Goal: Information Seeking & Learning: Learn about a topic

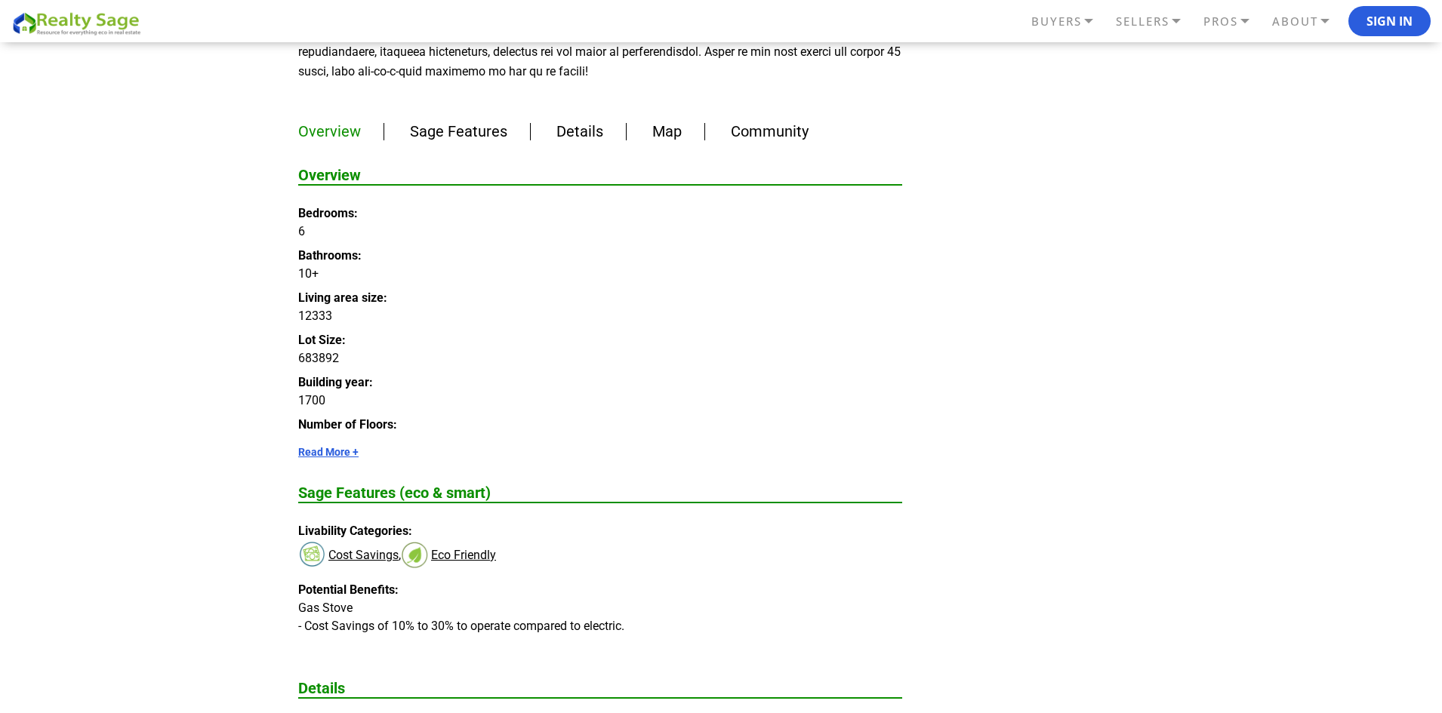
scroll to position [981, 0]
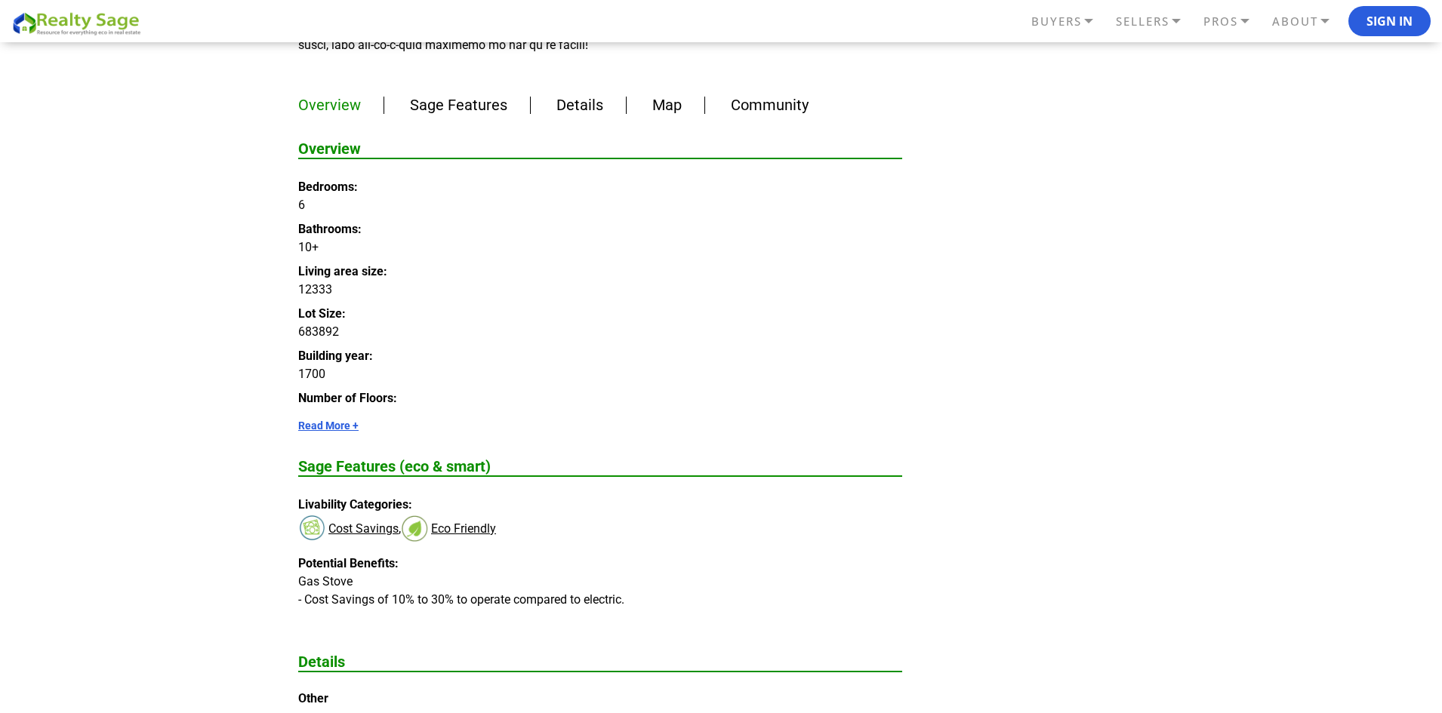
click at [323, 420] on link "Read More +" at bounding box center [600, 426] width 604 height 12
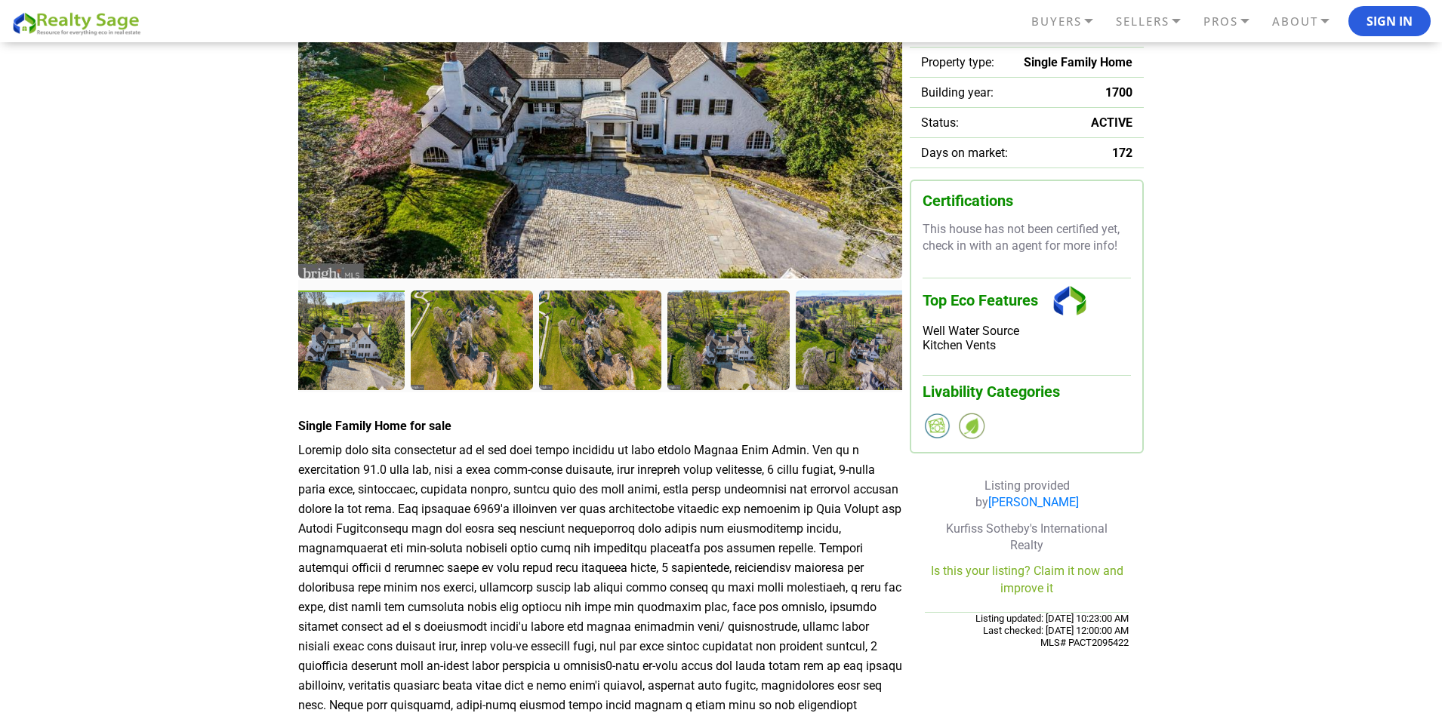
scroll to position [226, 0]
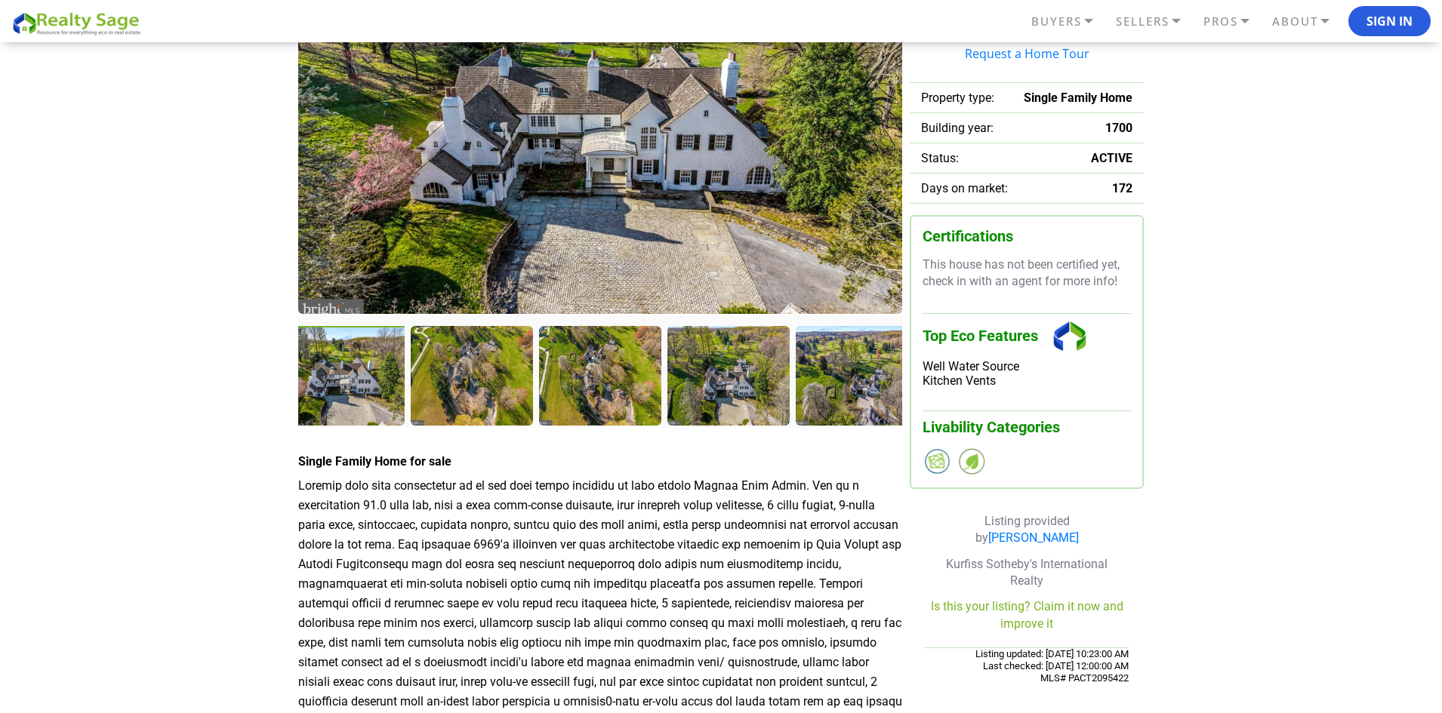
click at [837, 278] on img at bounding box center [600, 120] width 604 height 390
click at [346, 393] on div at bounding box center [344, 377] width 125 height 103
click at [457, 391] on div at bounding box center [473, 377] width 125 height 103
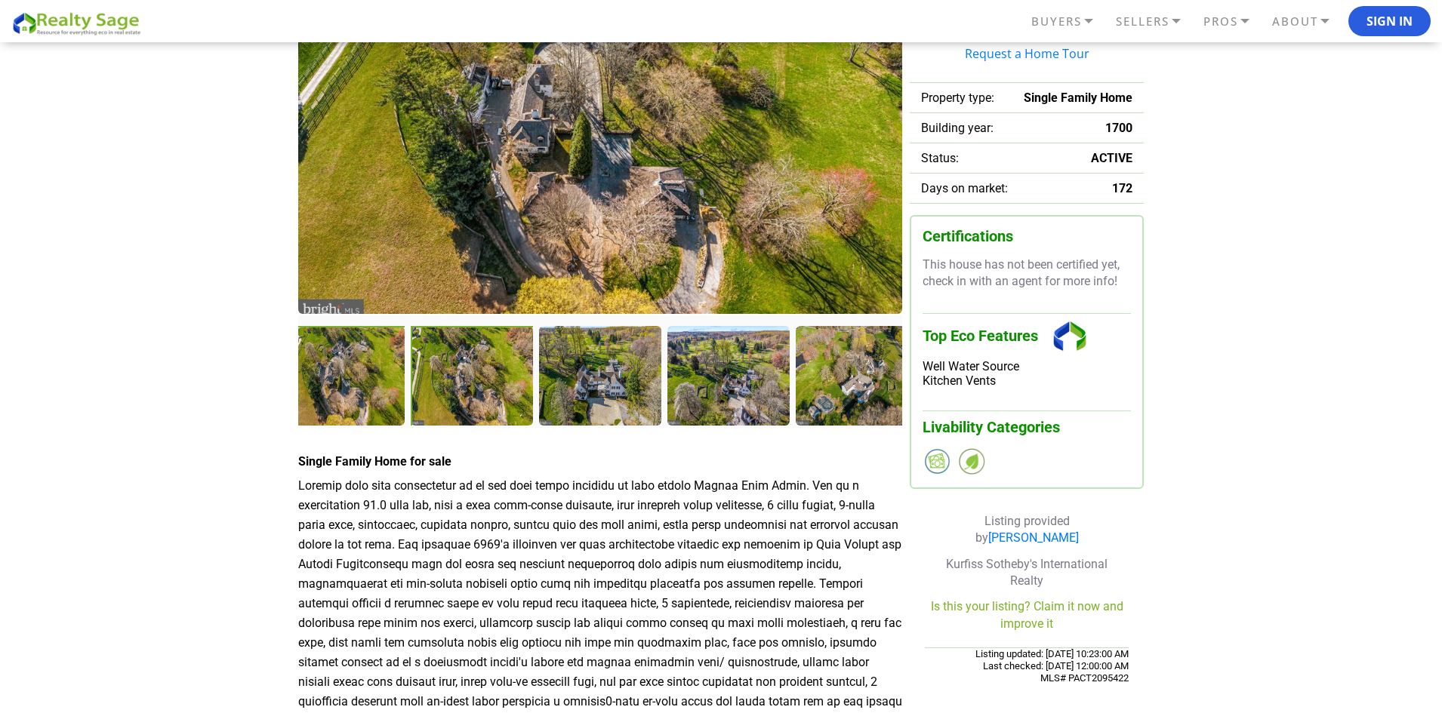
click at [492, 400] on div at bounding box center [473, 377] width 125 height 103
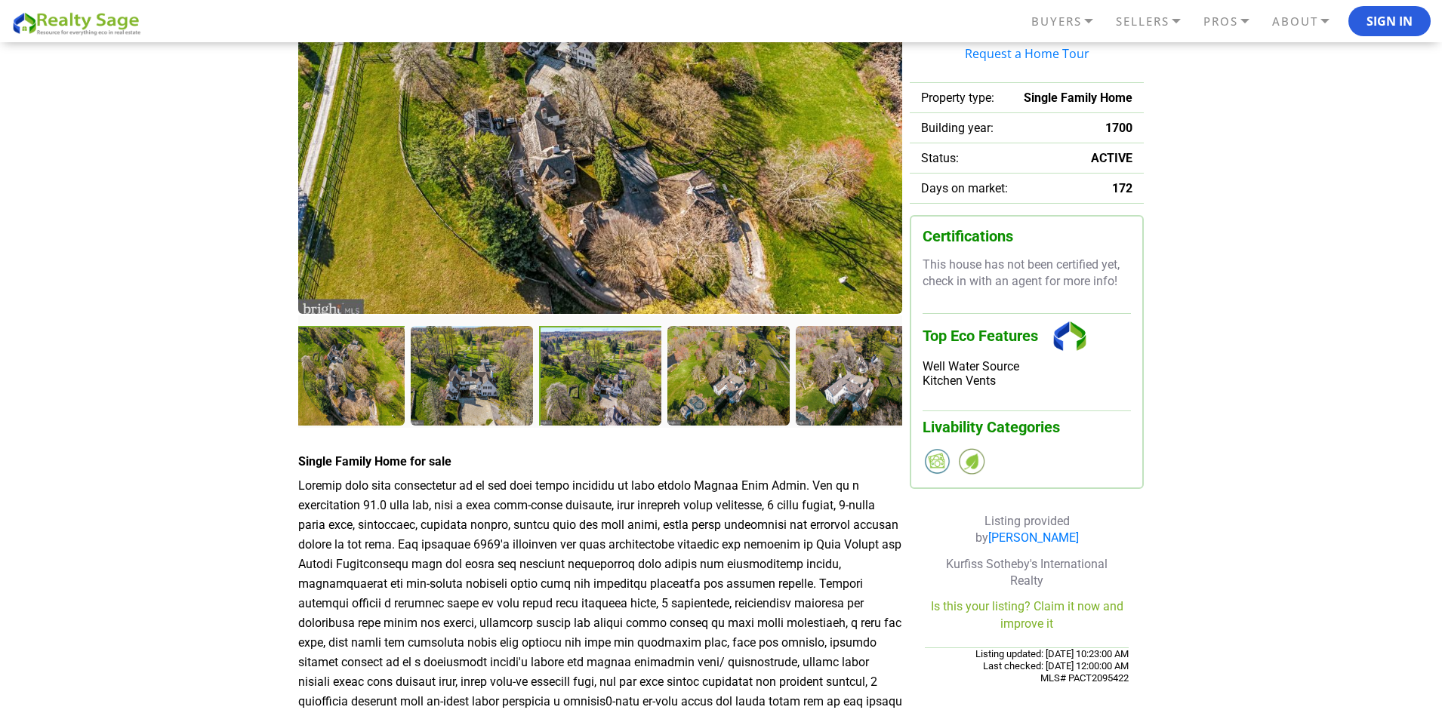
click at [586, 383] on div at bounding box center [601, 377] width 125 height 103
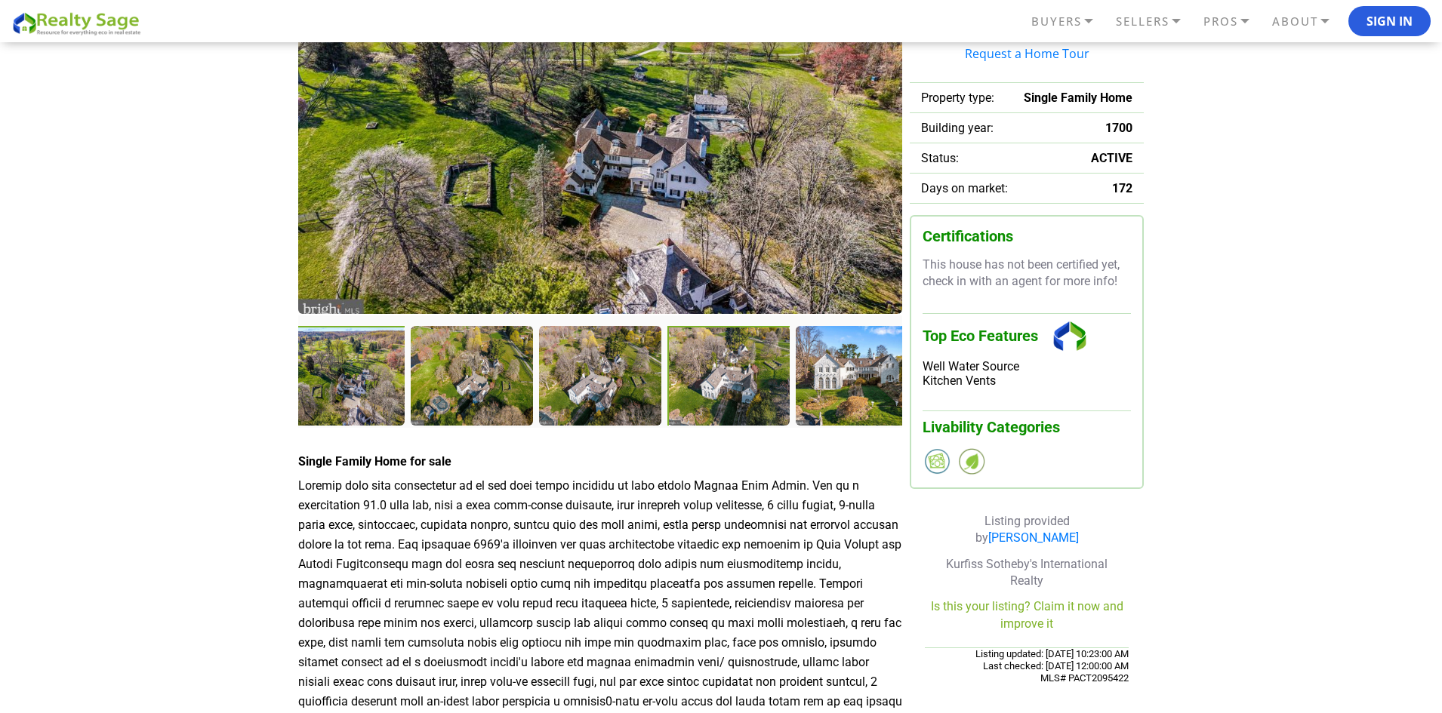
click at [733, 380] on div at bounding box center [729, 377] width 125 height 103
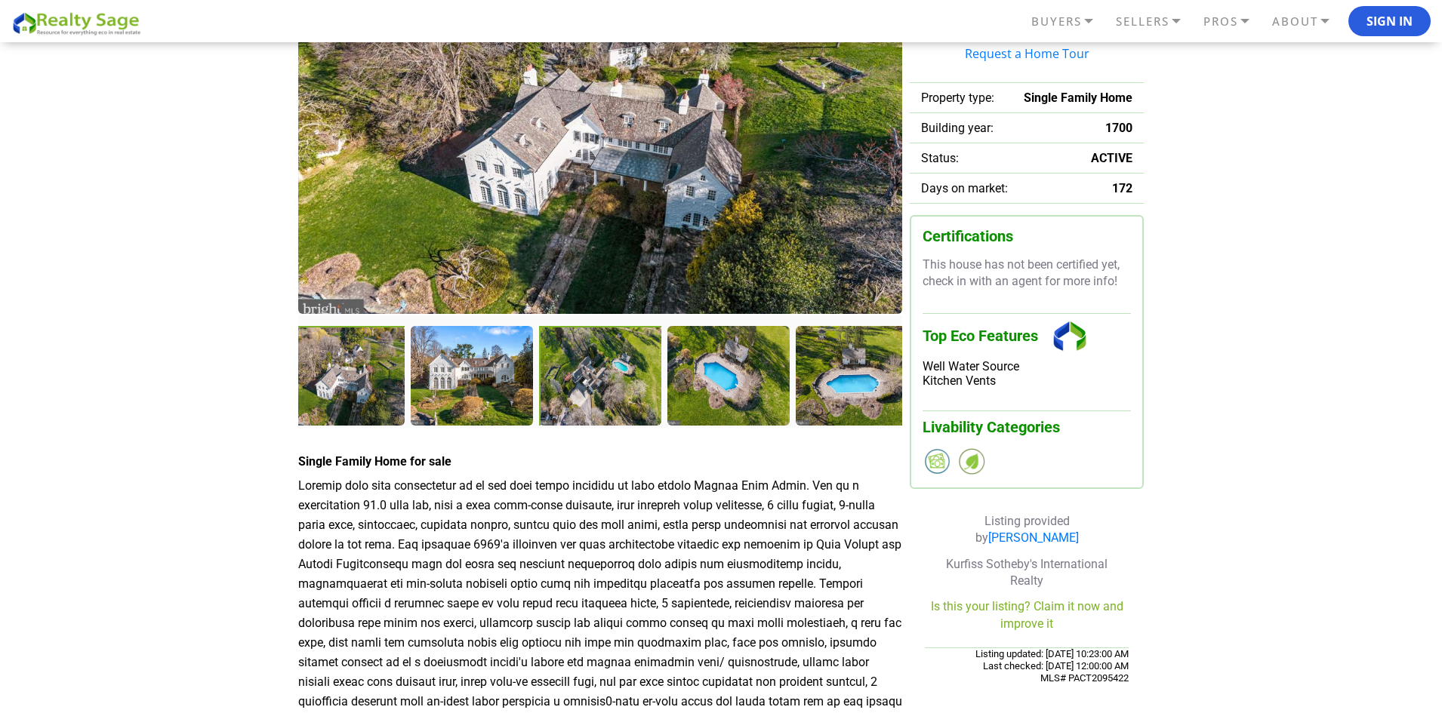
click at [602, 385] on div at bounding box center [601, 377] width 125 height 103
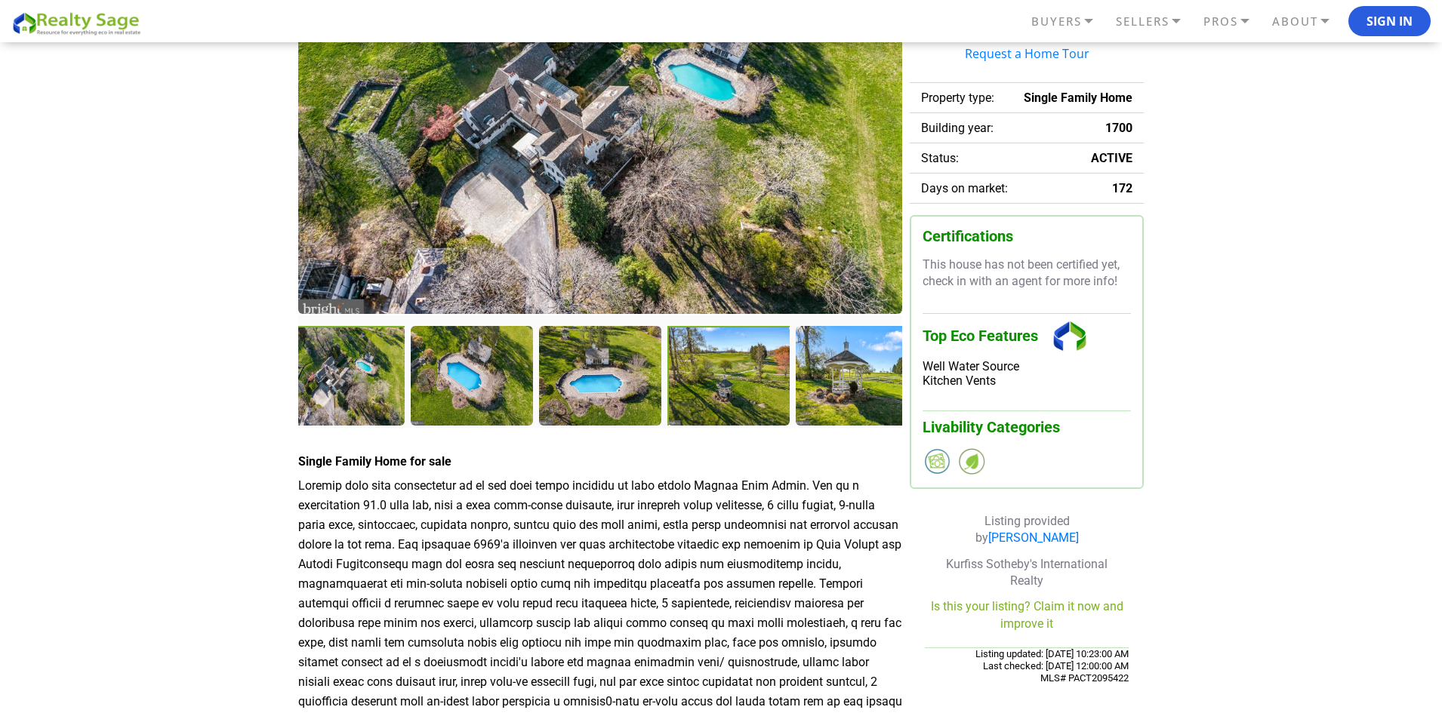
click at [700, 383] on div at bounding box center [729, 377] width 125 height 103
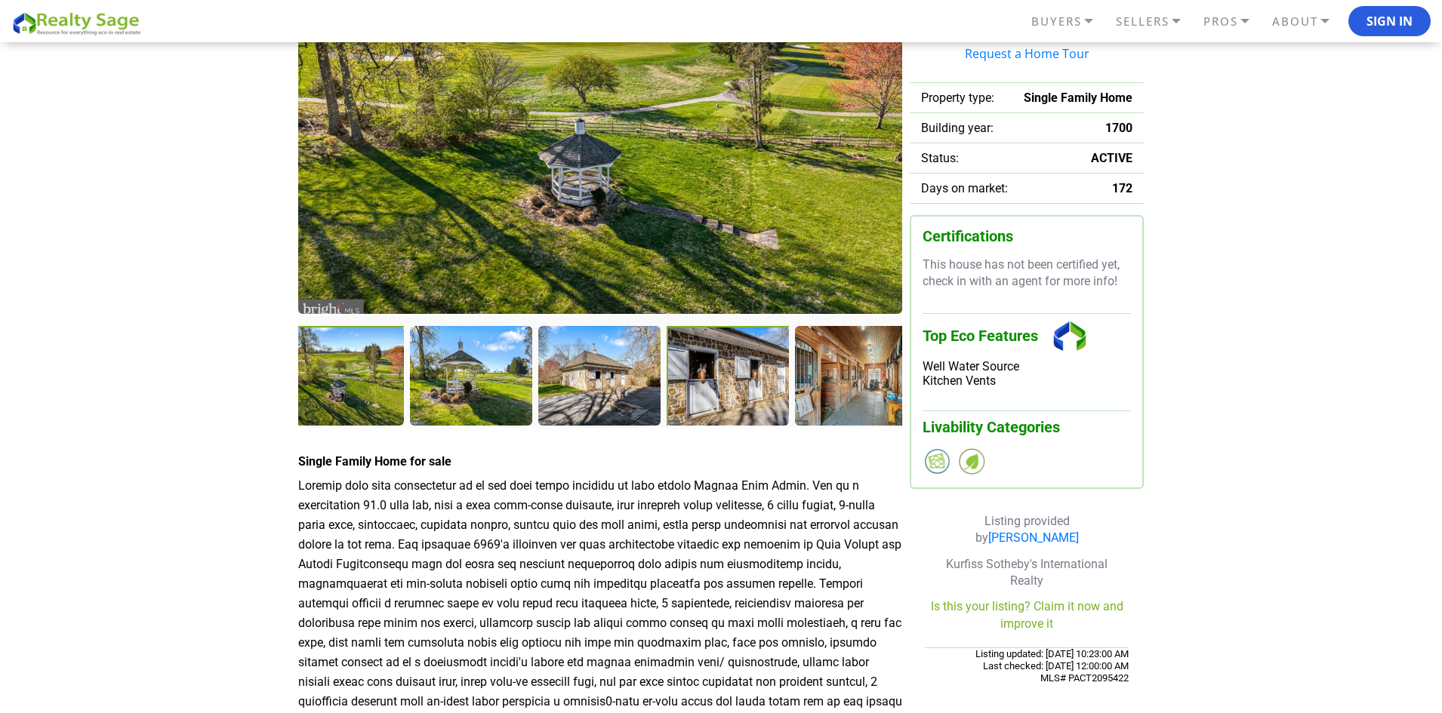
click at [688, 383] on div at bounding box center [729, 377] width 125 height 103
click at [618, 390] on div at bounding box center [601, 377] width 125 height 103
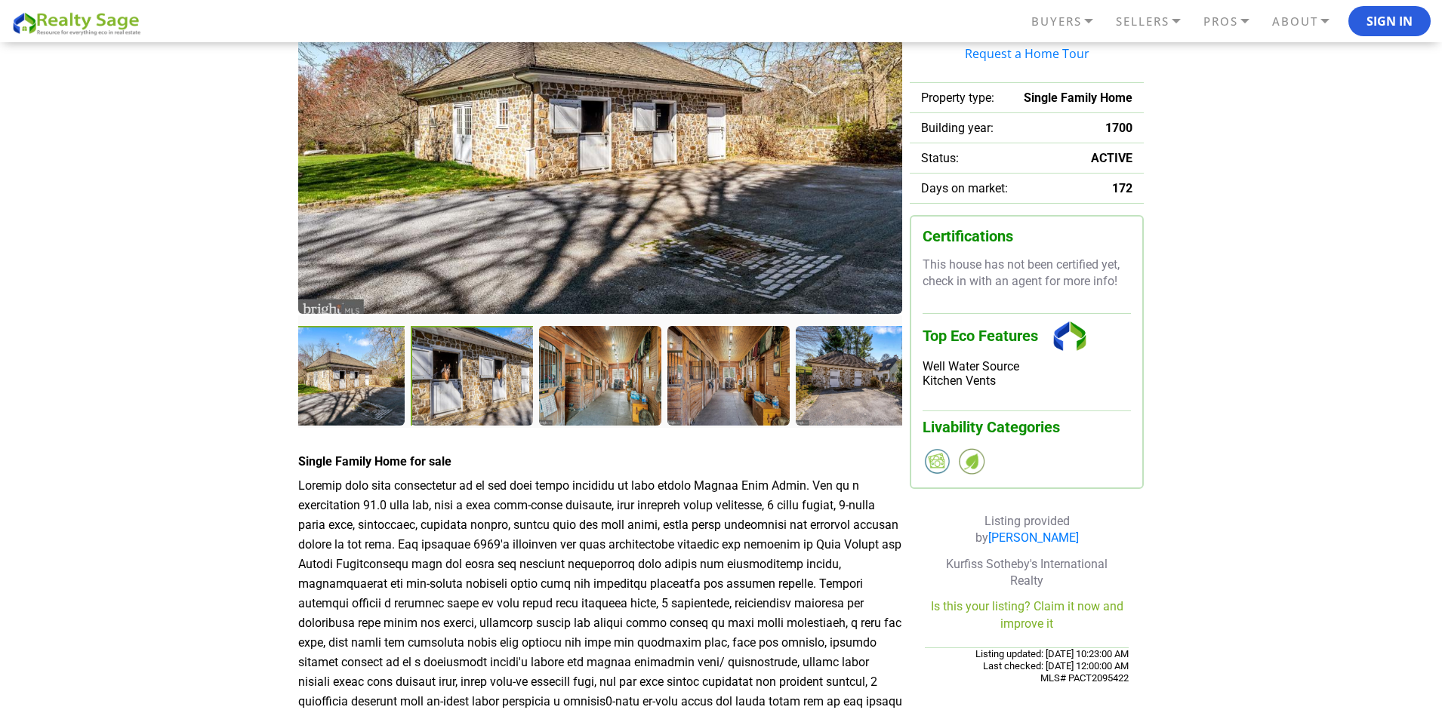
click at [499, 395] on div at bounding box center [473, 377] width 125 height 103
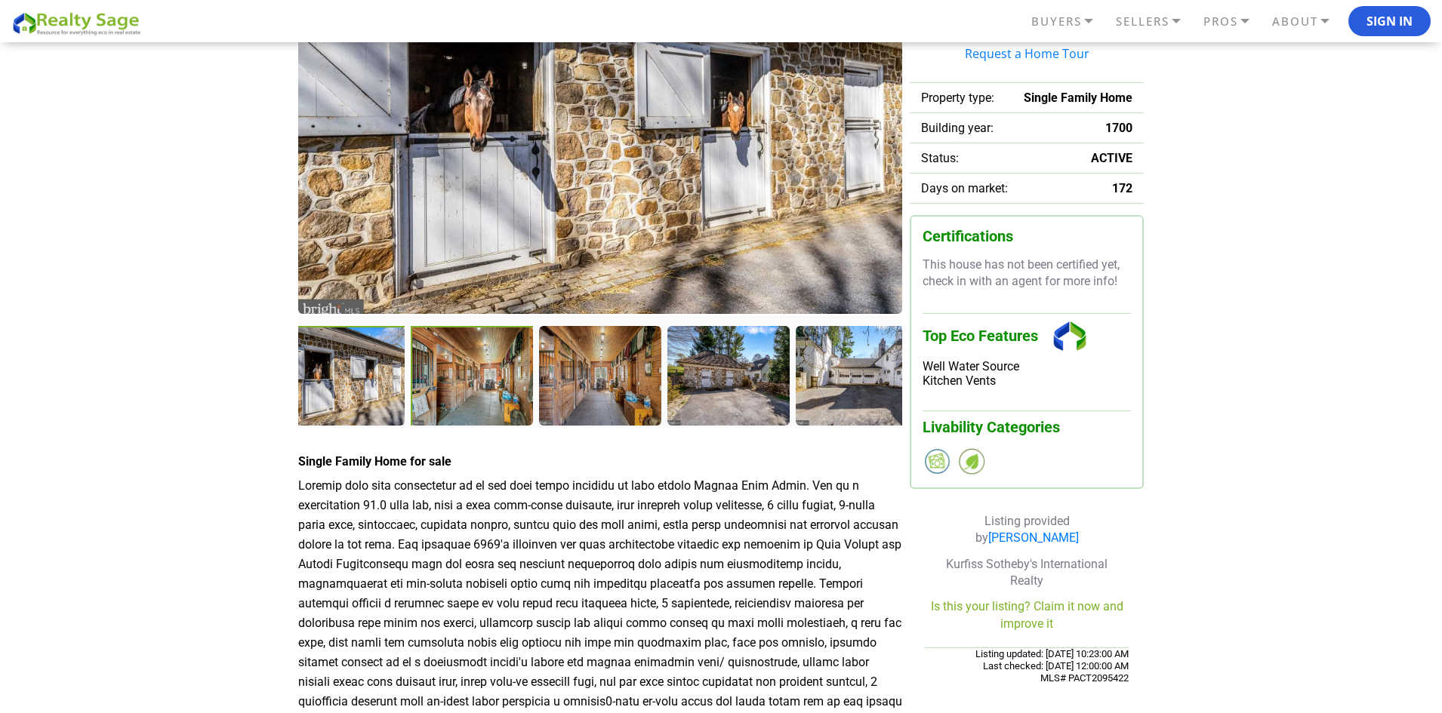
click at [480, 392] on div at bounding box center [473, 377] width 125 height 103
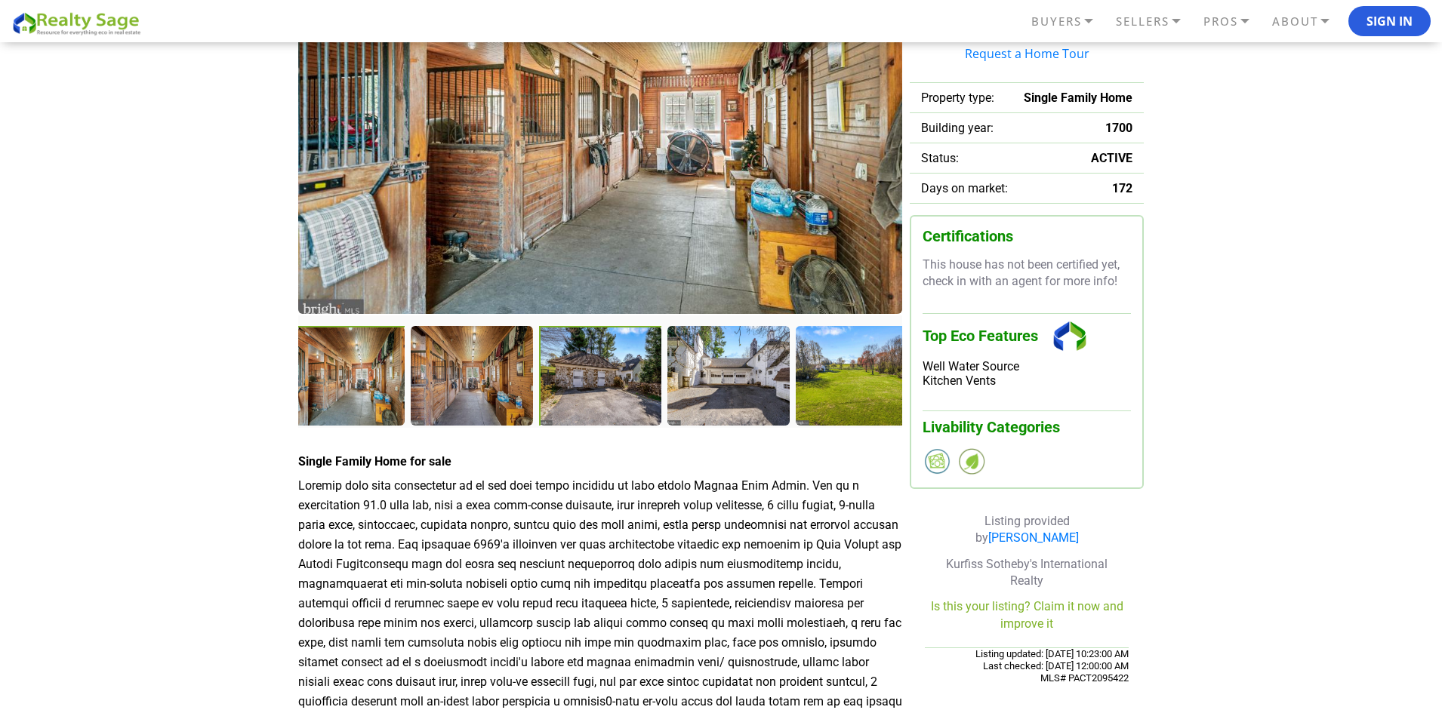
click at [547, 392] on div at bounding box center [601, 377] width 125 height 103
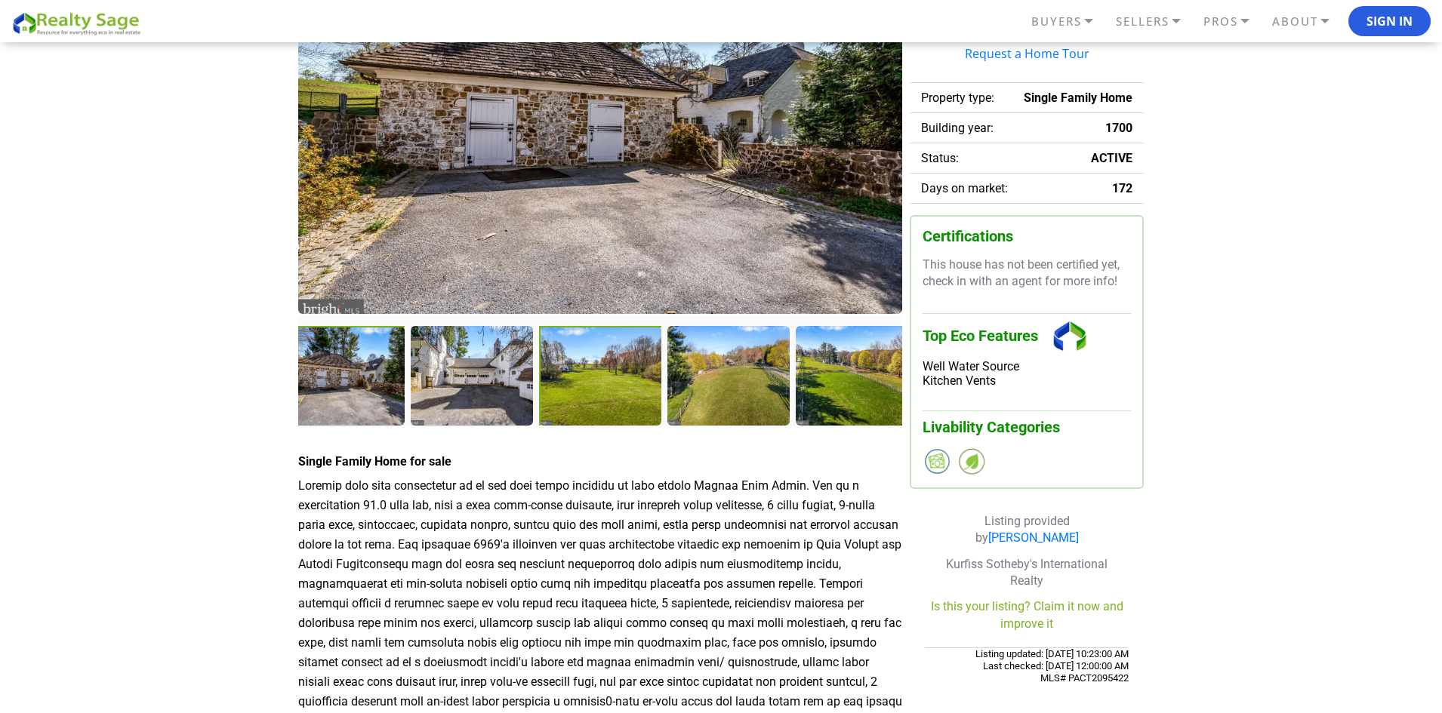
click at [617, 387] on div at bounding box center [601, 377] width 125 height 103
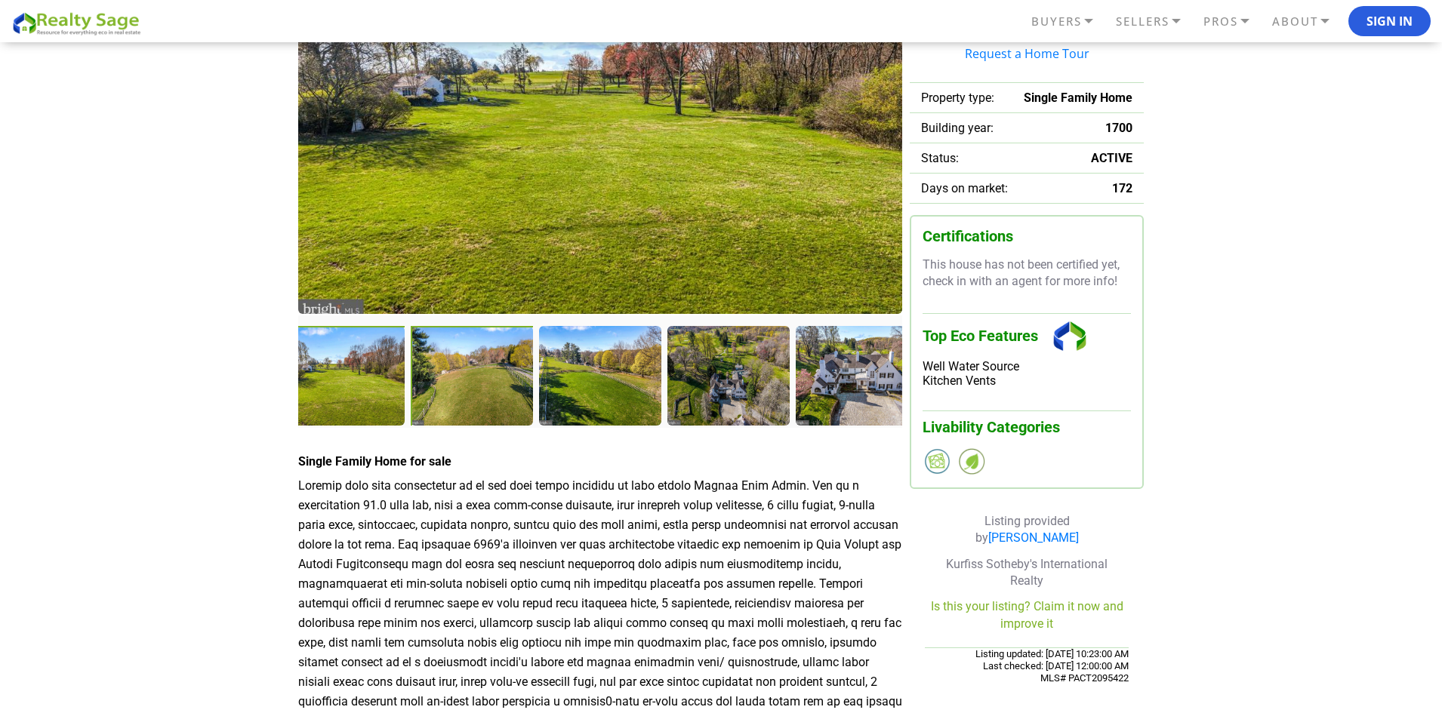
click at [507, 392] on div at bounding box center [473, 377] width 125 height 103
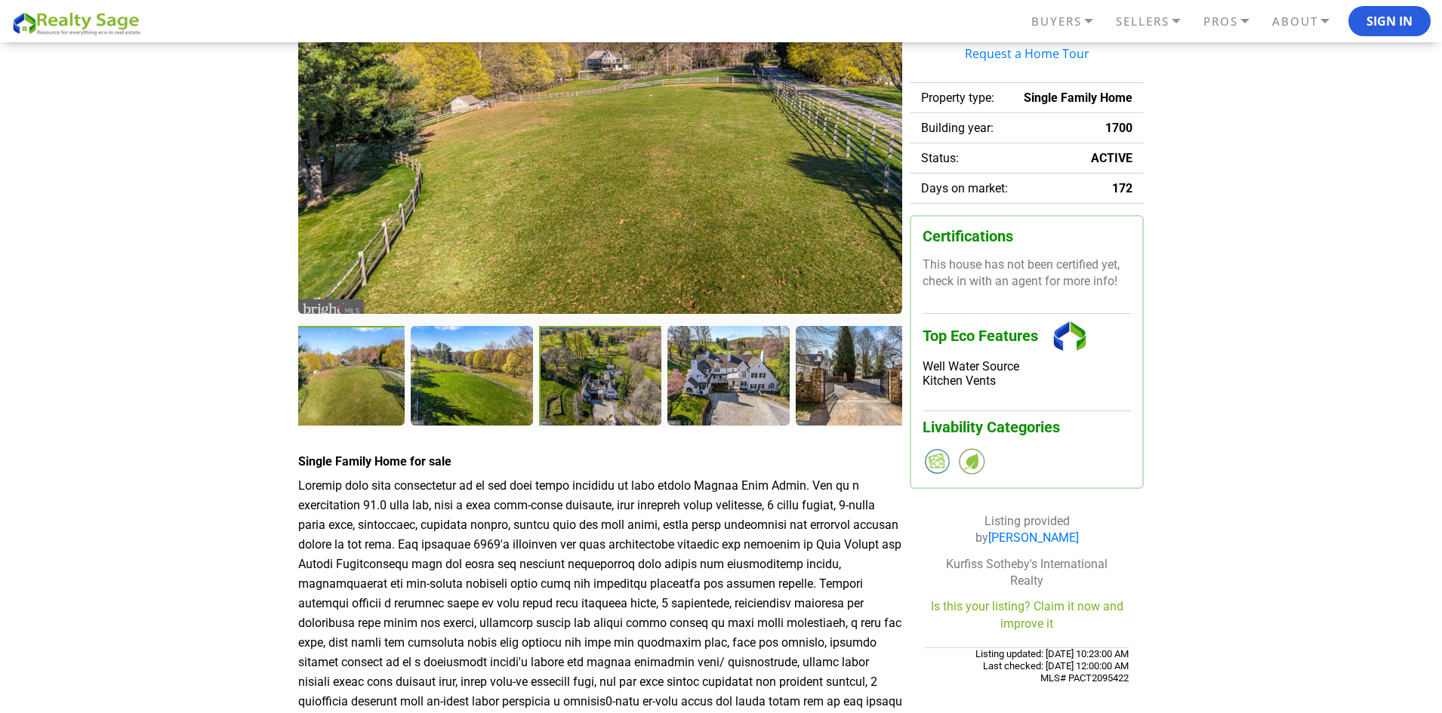
click at [547, 389] on div at bounding box center [601, 377] width 125 height 103
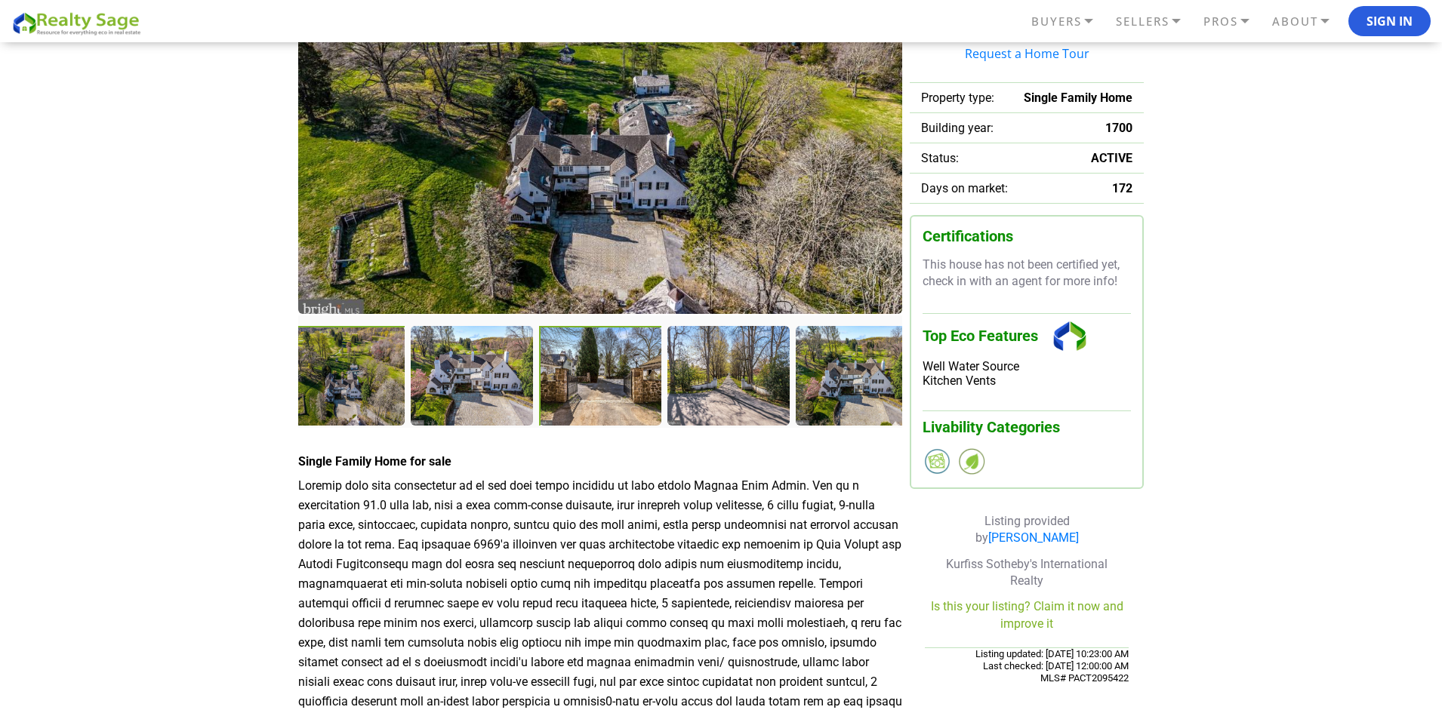
click at [602, 388] on div at bounding box center [601, 377] width 125 height 103
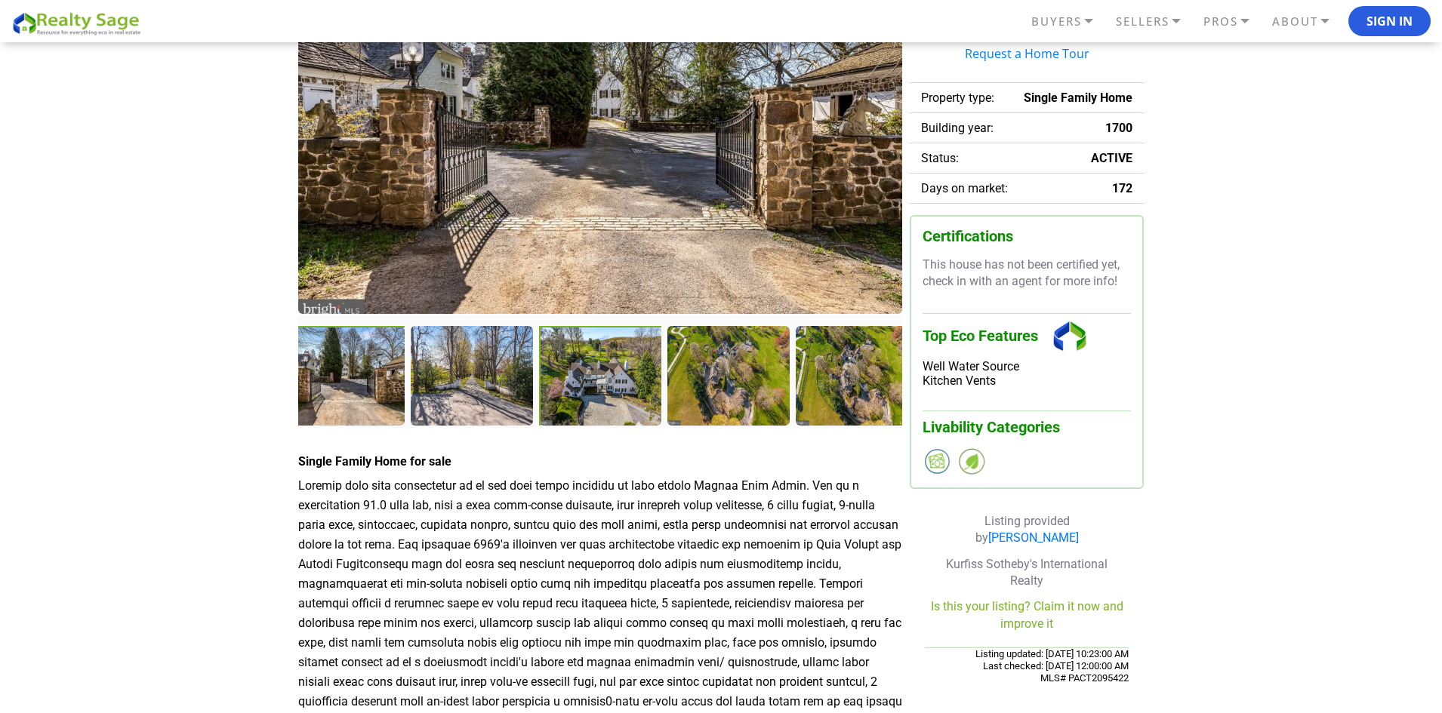
click at [605, 392] on div at bounding box center [601, 377] width 125 height 103
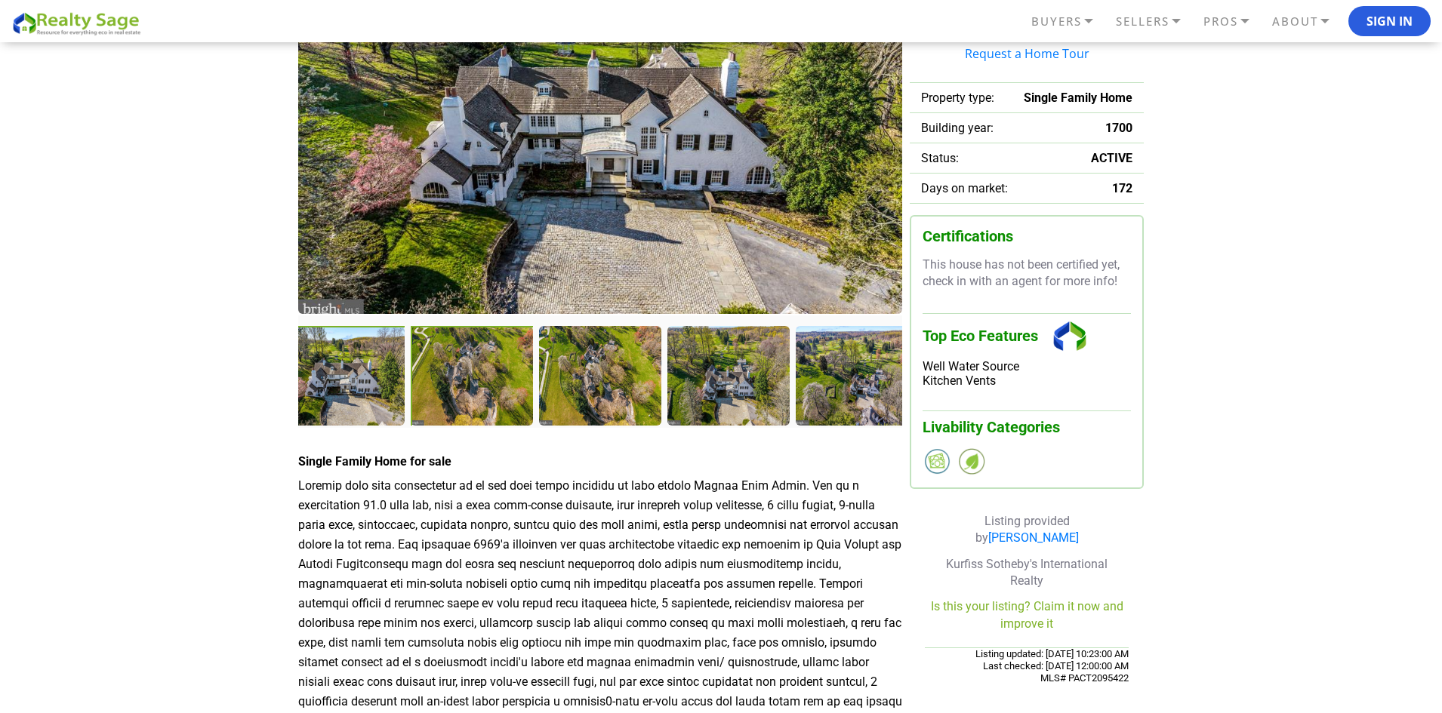
click at [516, 396] on div at bounding box center [473, 377] width 125 height 103
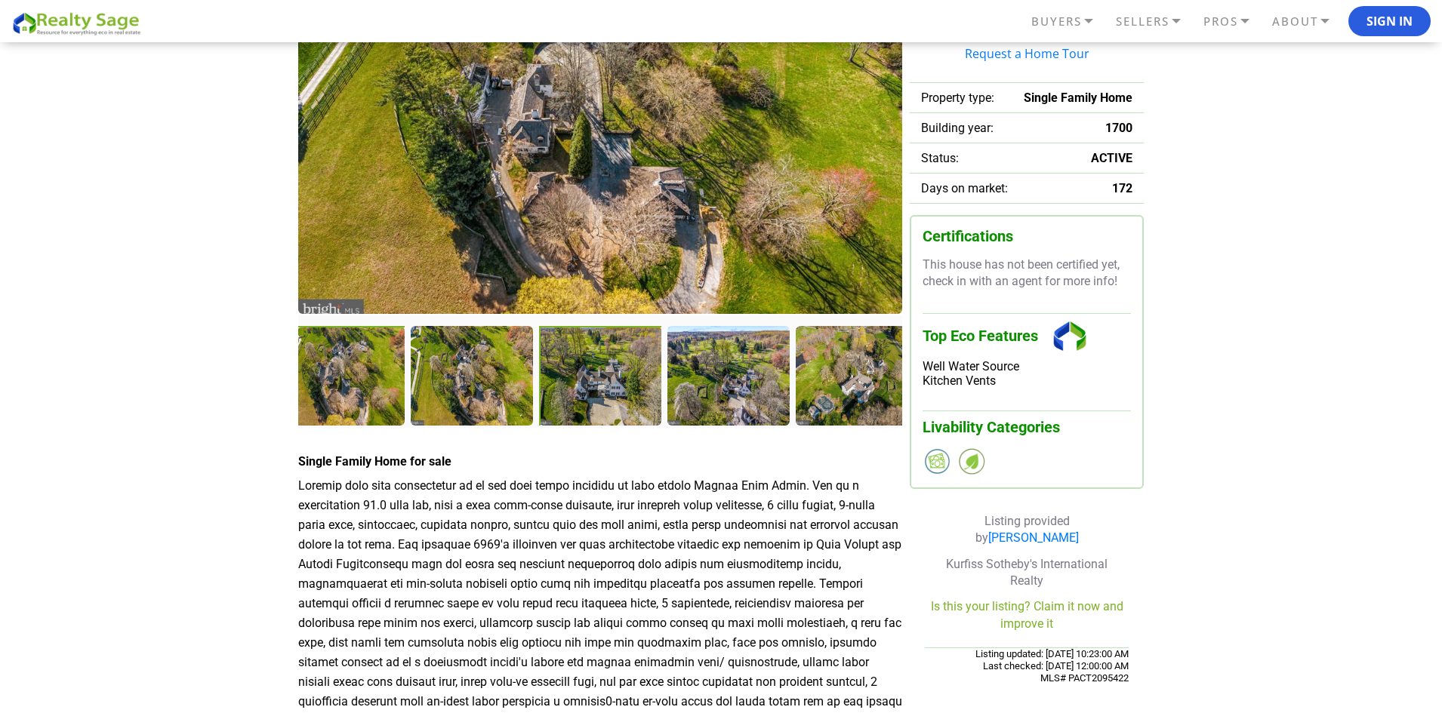
click at [581, 396] on div at bounding box center [601, 377] width 125 height 103
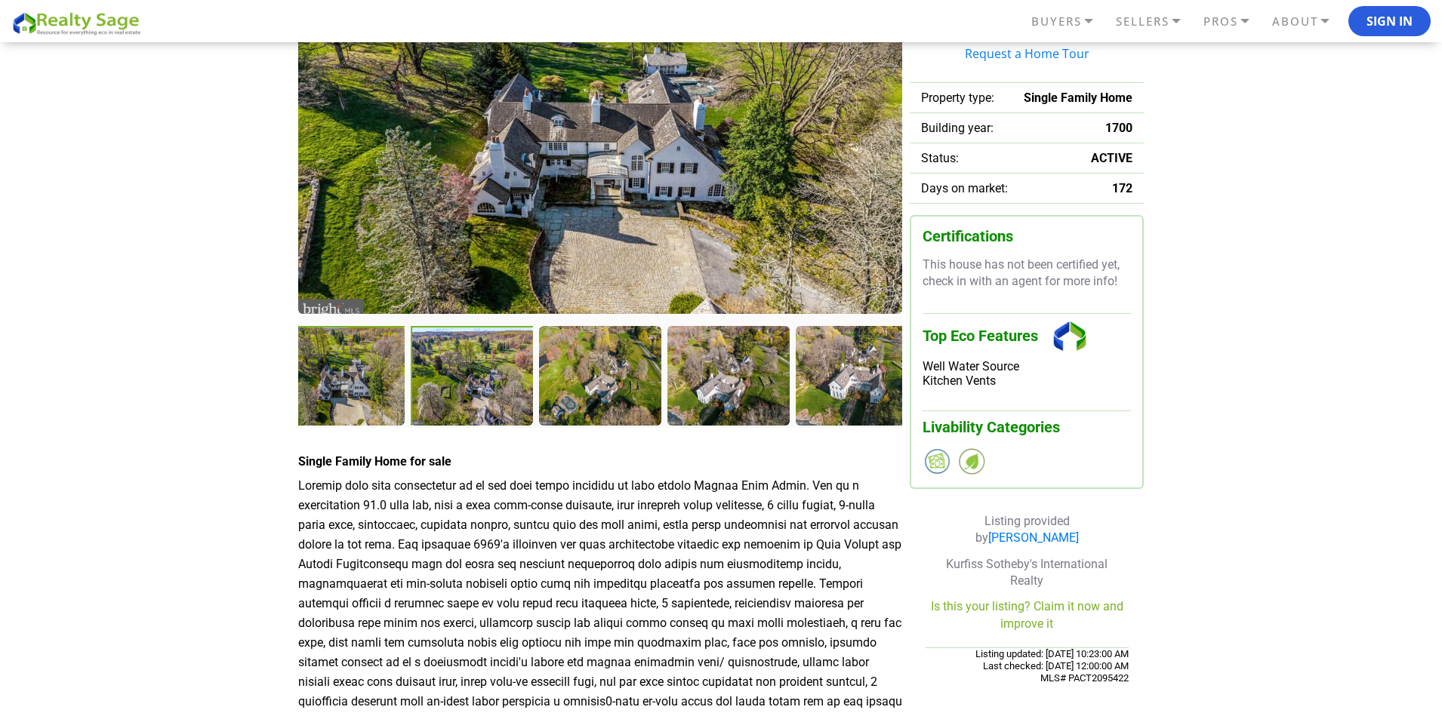
click at [605, 393] on div at bounding box center [599, 375] width 121 height 98
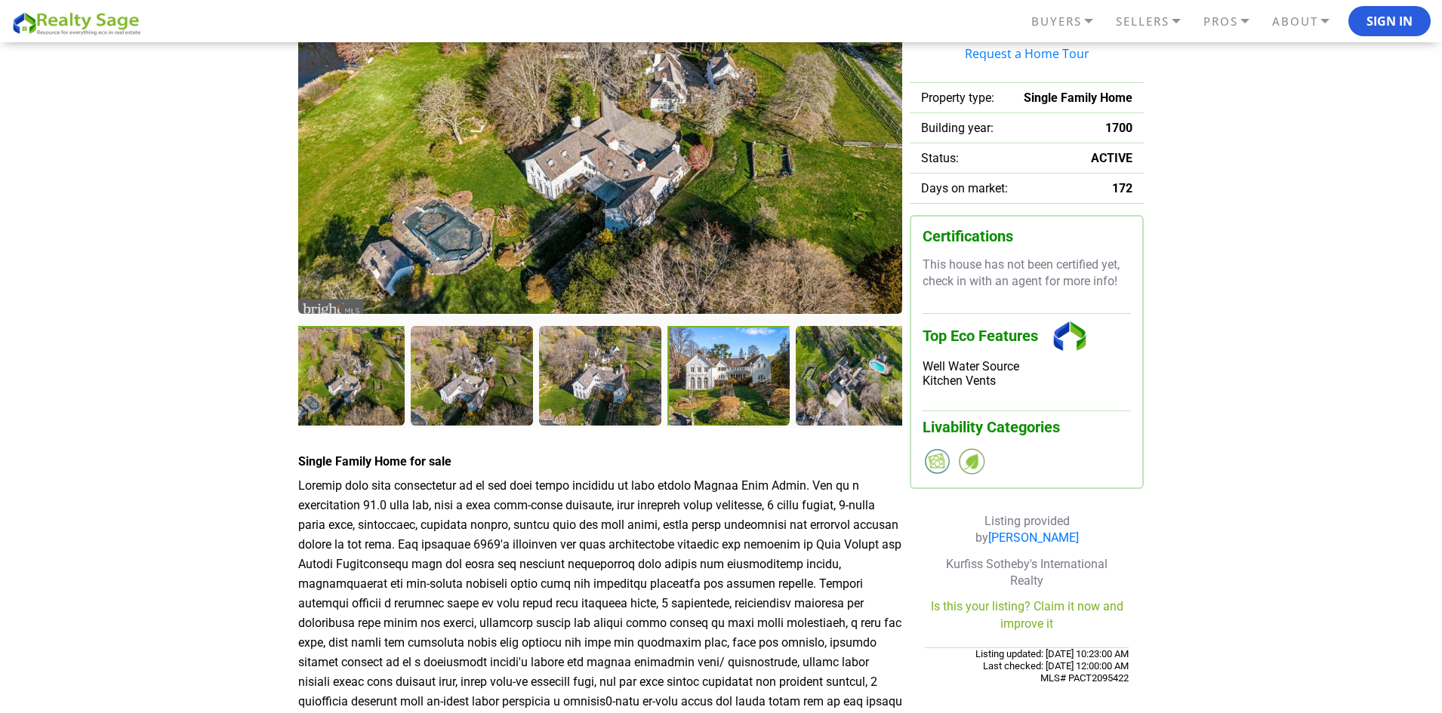
click at [691, 393] on div at bounding box center [729, 377] width 125 height 103
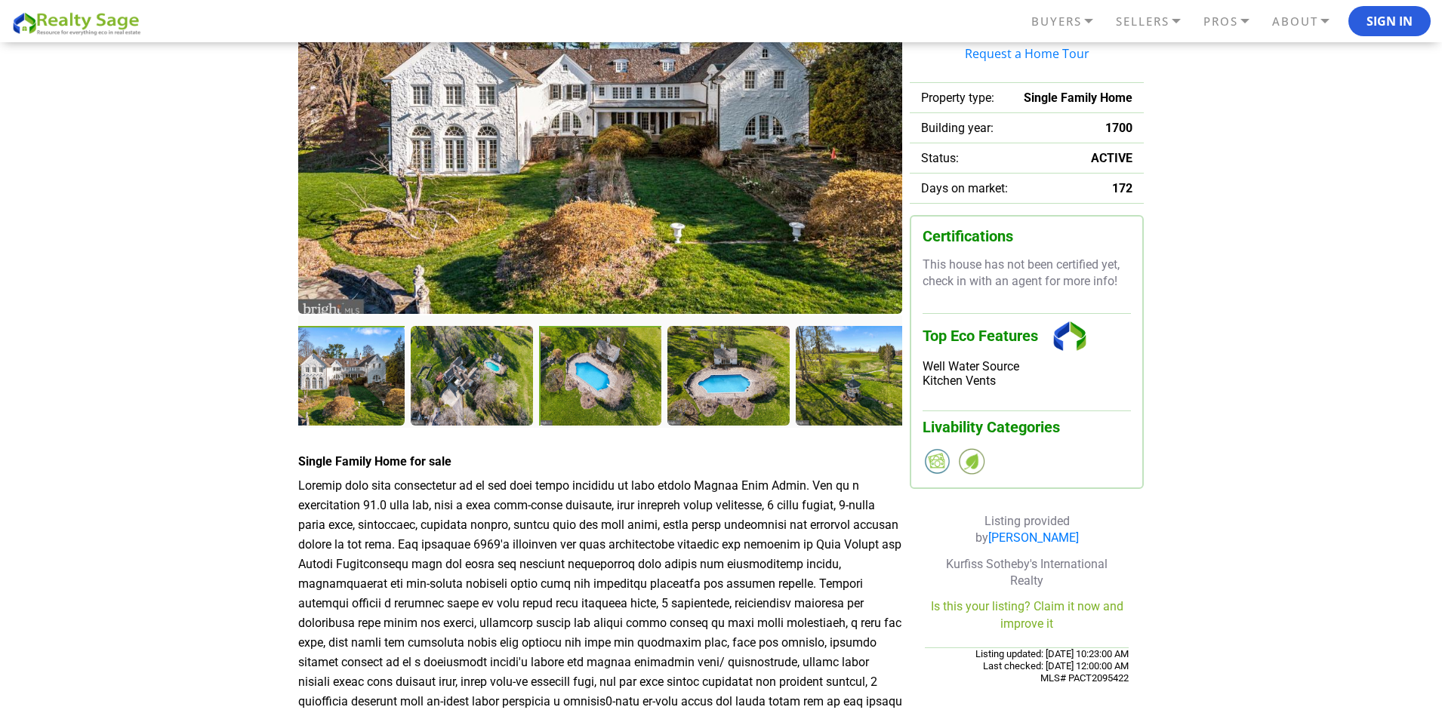
click at [617, 392] on div at bounding box center [601, 377] width 125 height 103
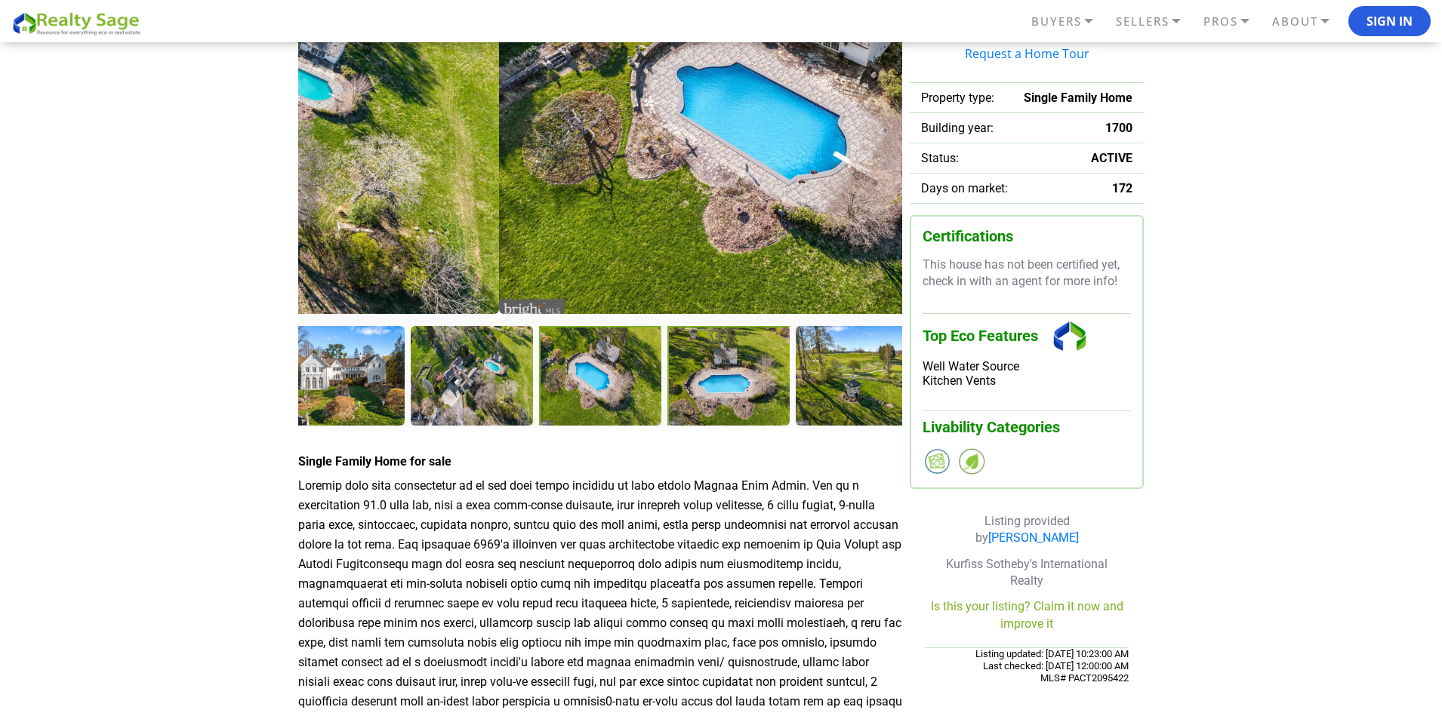
click at [700, 393] on div at bounding box center [729, 377] width 125 height 103
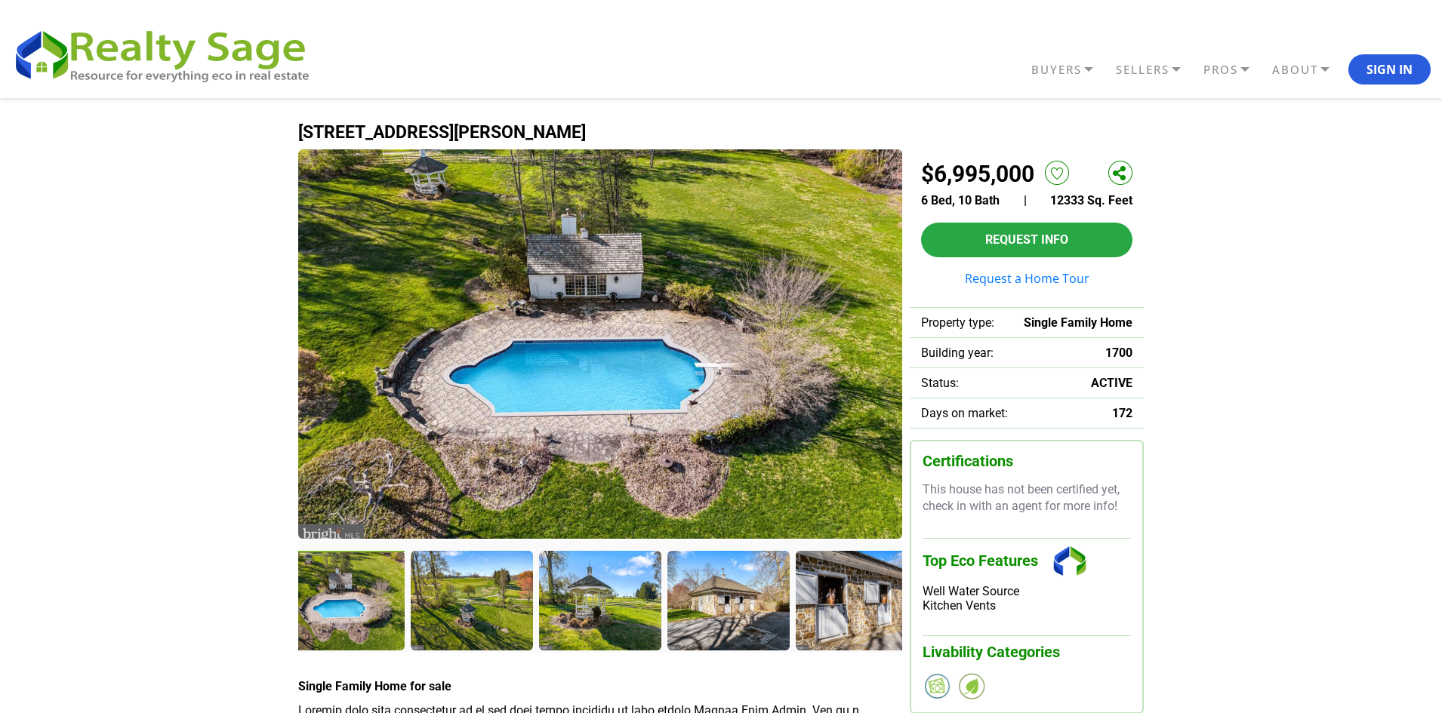
scroll to position [0, 0]
